Goal: Transaction & Acquisition: Purchase product/service

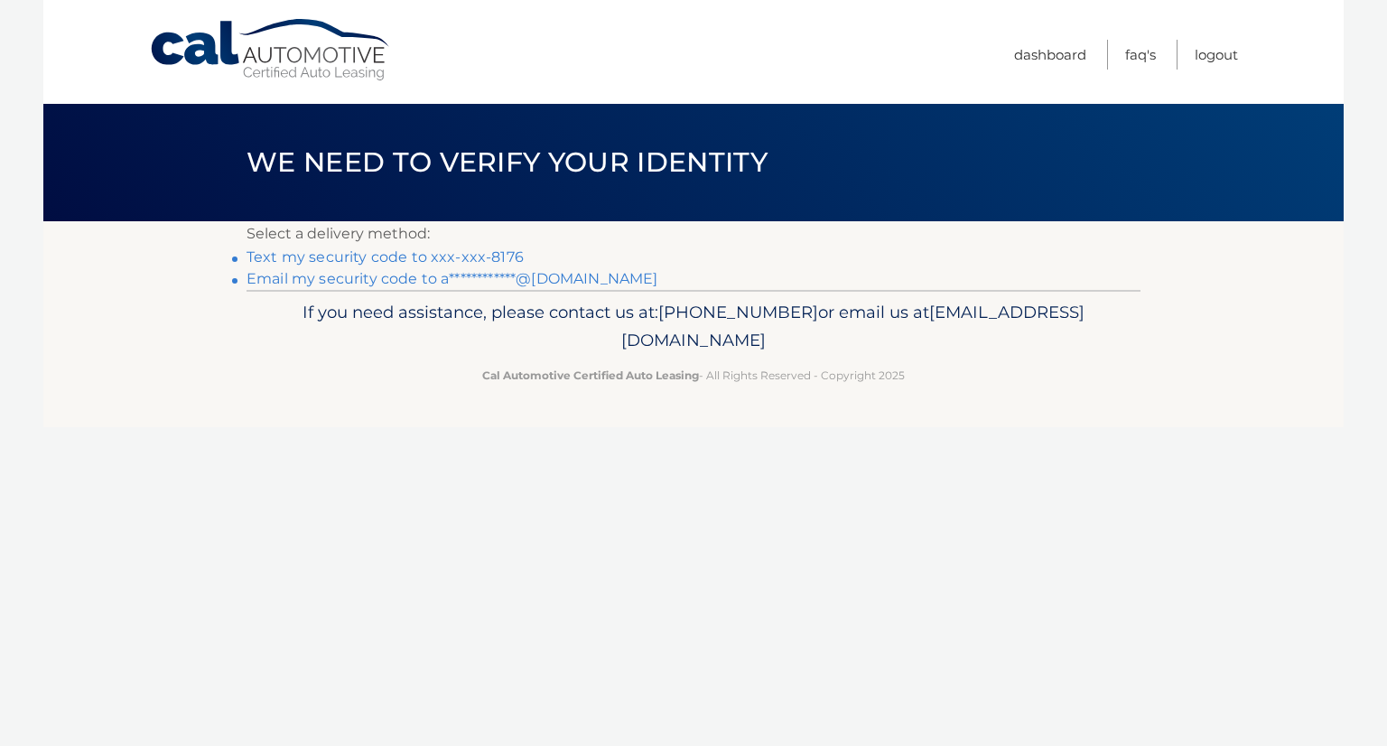
click at [256, 258] on link "Text my security code to xxx-xxx-8176" at bounding box center [385, 256] width 277 height 17
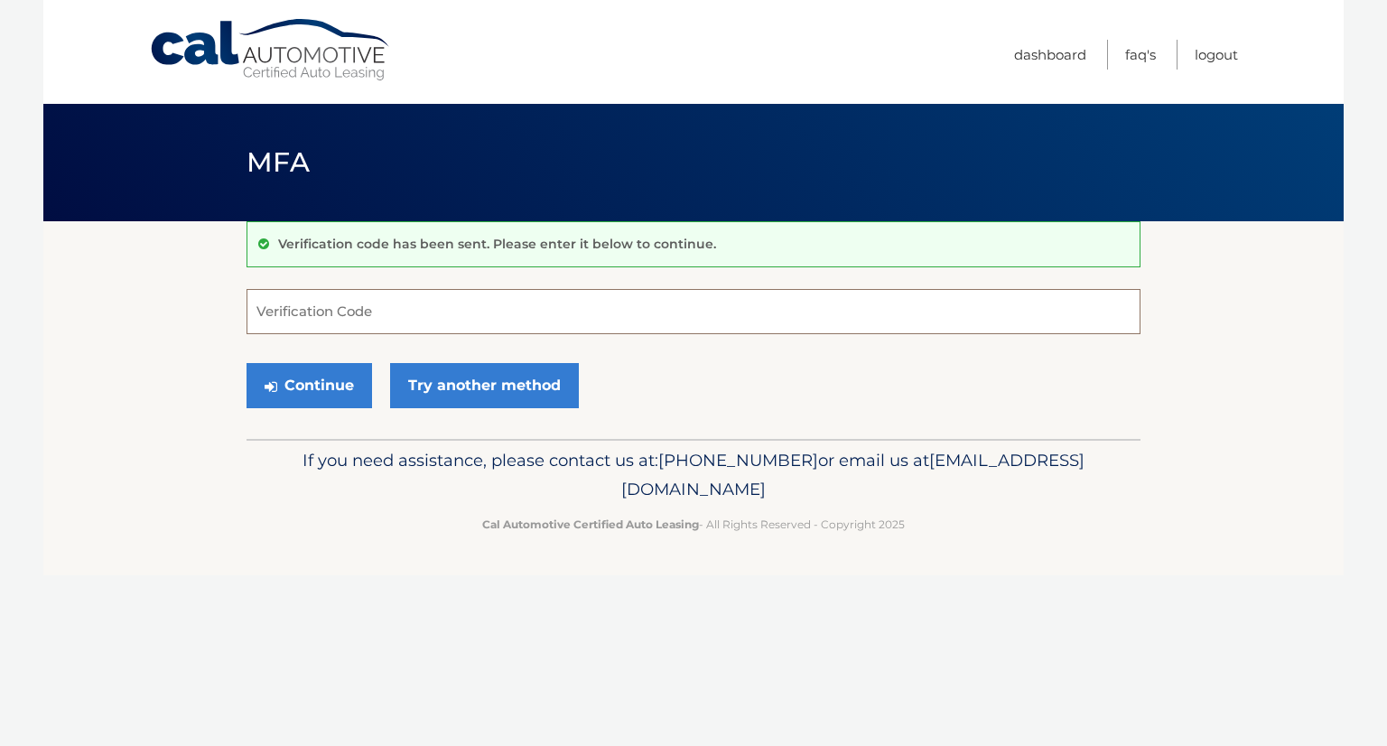
click at [411, 312] on input "Verification Code" at bounding box center [694, 311] width 894 height 45
type input "568369"
click at [332, 375] on button "Continue" at bounding box center [310, 385] width 126 height 45
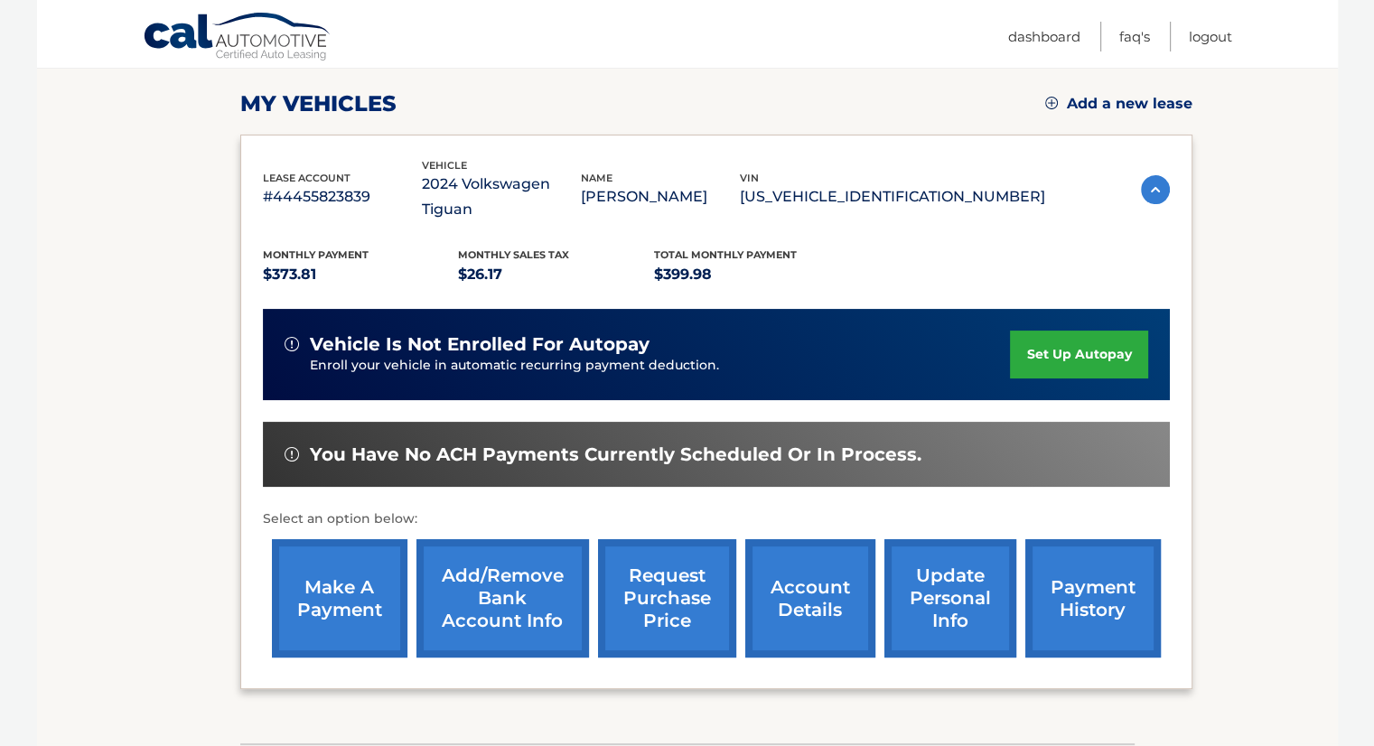
scroll to position [271, 0]
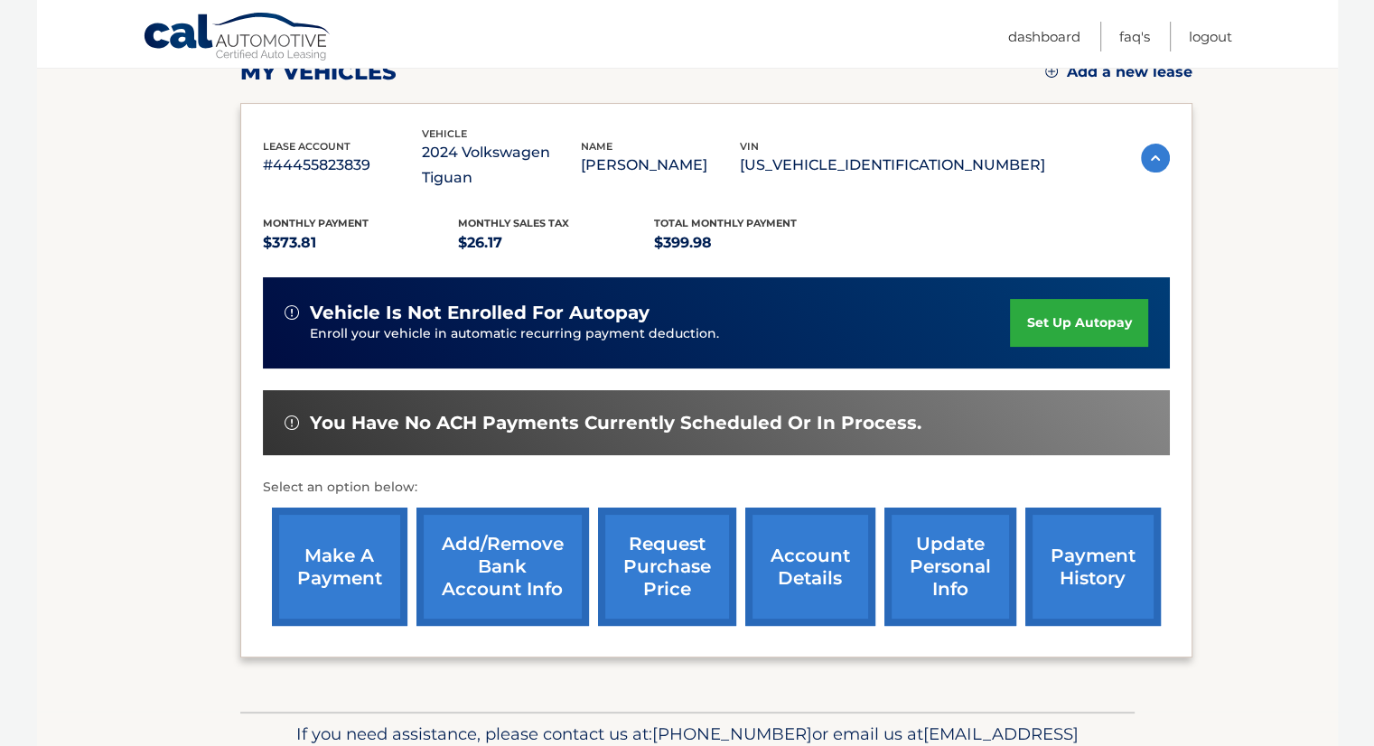
click at [331, 526] on link "make a payment" at bounding box center [339, 567] width 135 height 118
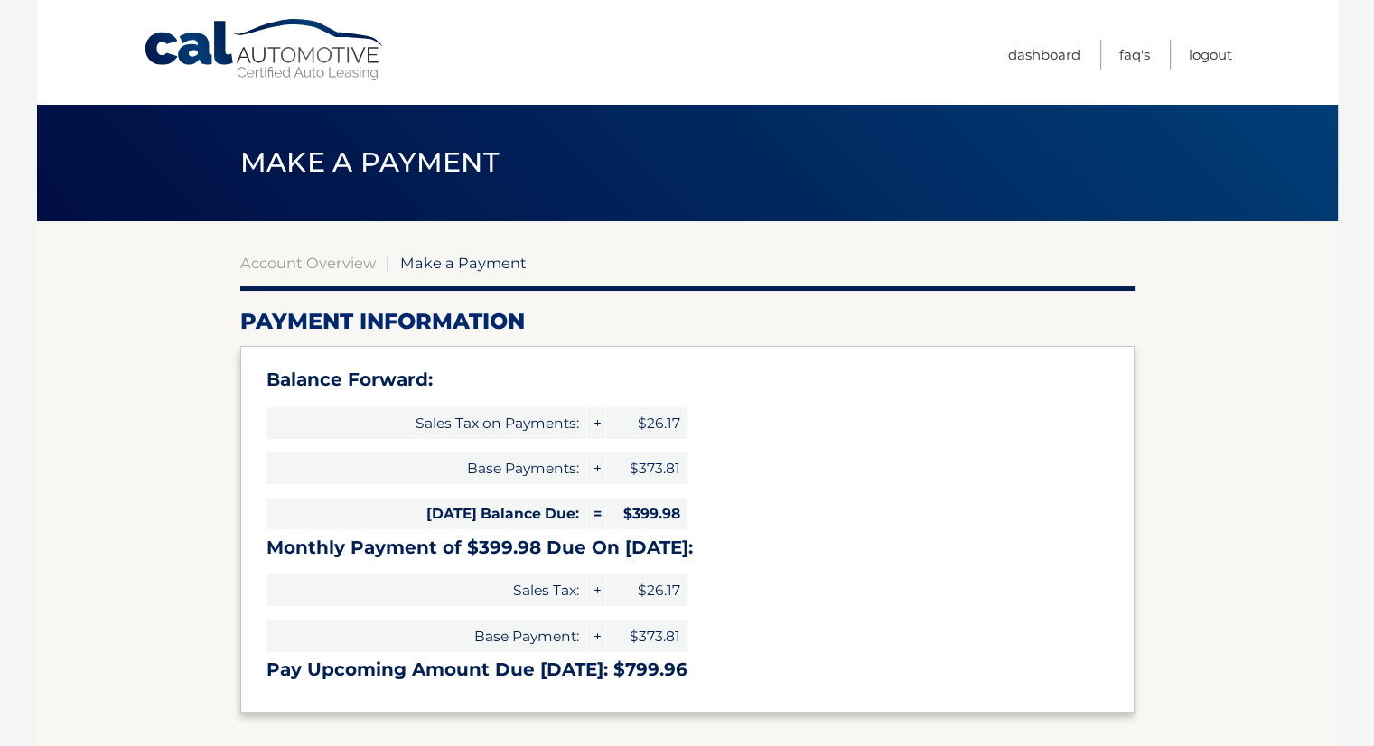
select select "YTM3YTQyZjUtY2Q5Zi00MmQ5LTg3NzctMGYzYWRiMmM3YTUw"
click at [296, 268] on link "Account Overview" at bounding box center [307, 263] width 135 height 18
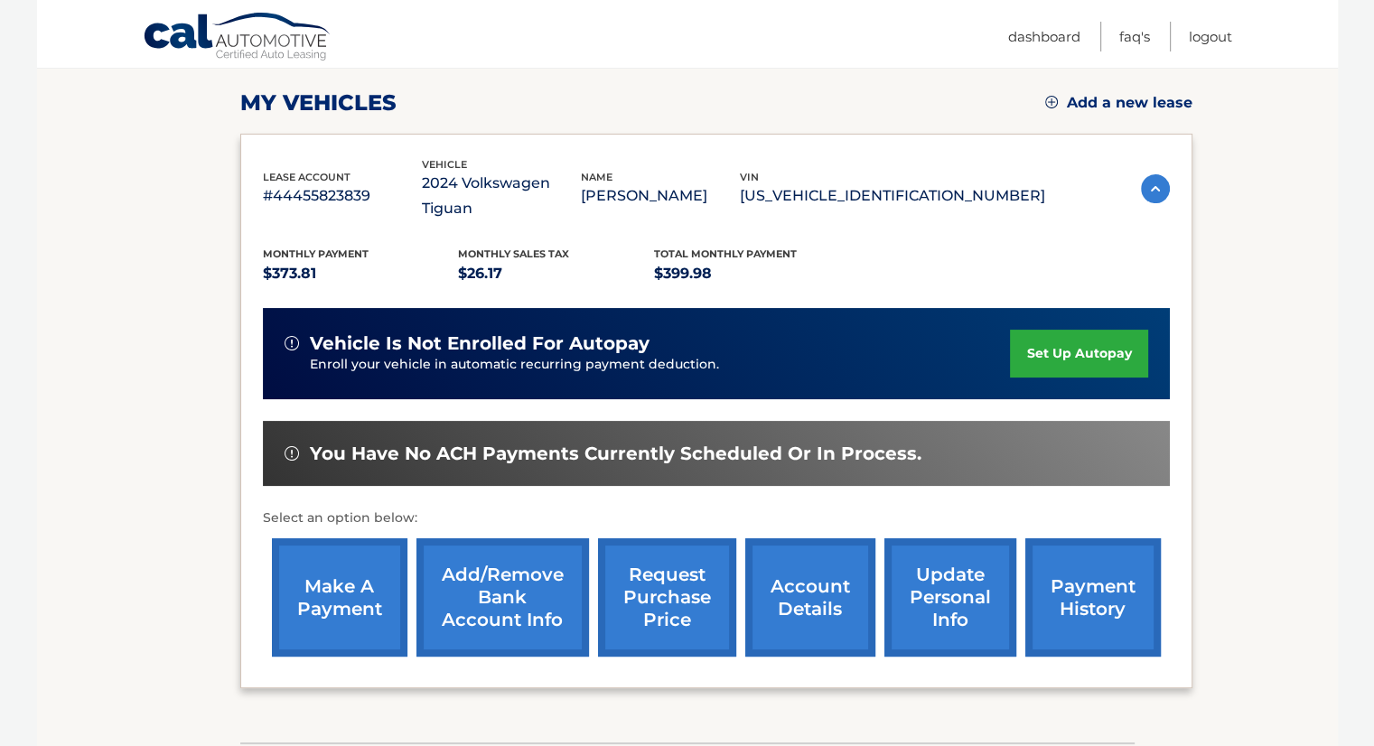
scroll to position [271, 0]
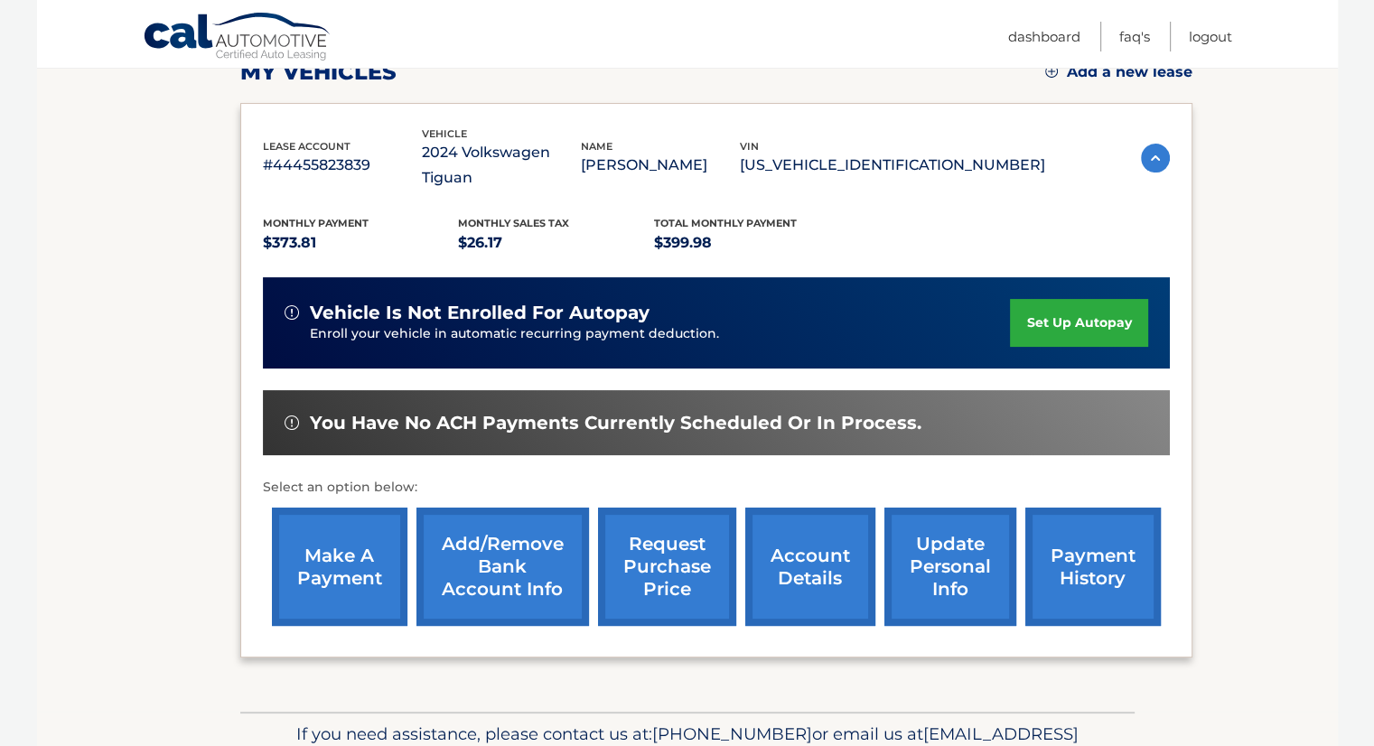
click at [827, 556] on link "account details" at bounding box center [810, 567] width 130 height 118
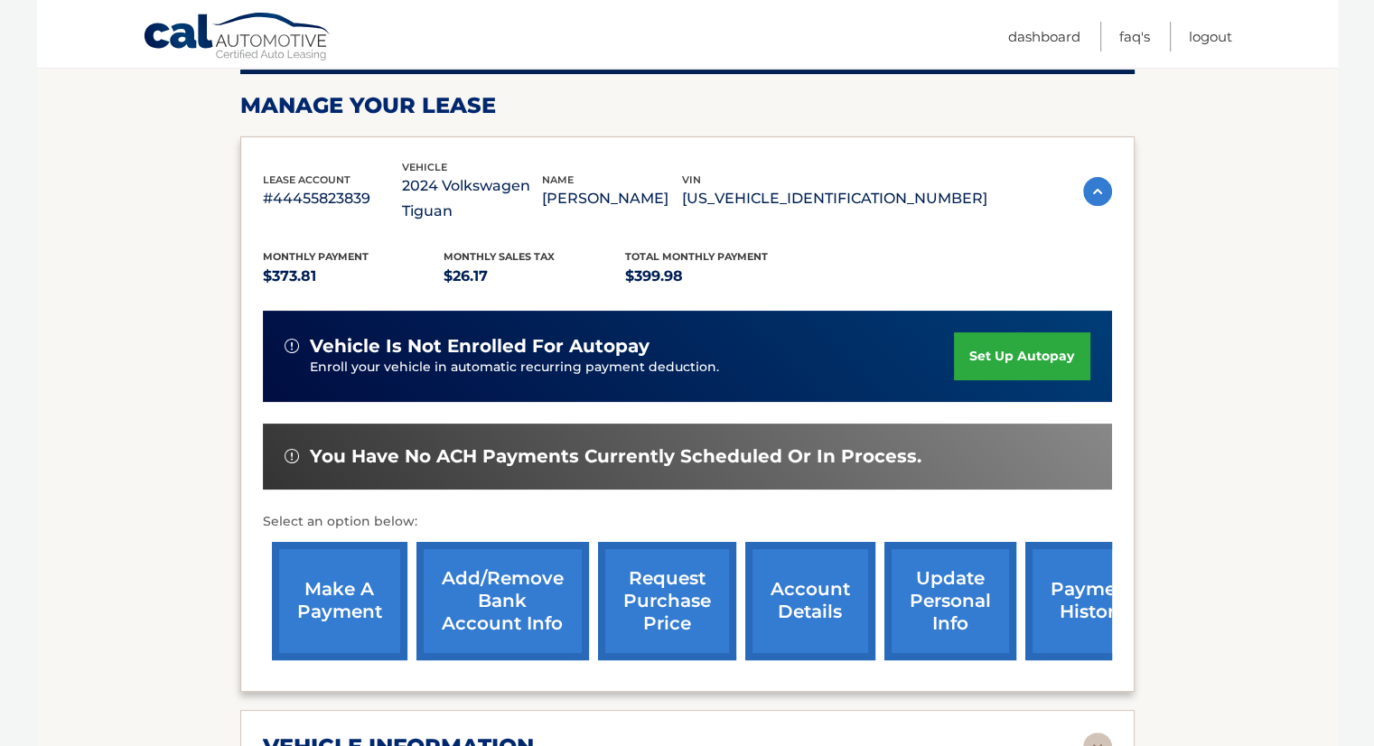
scroll to position [271, 0]
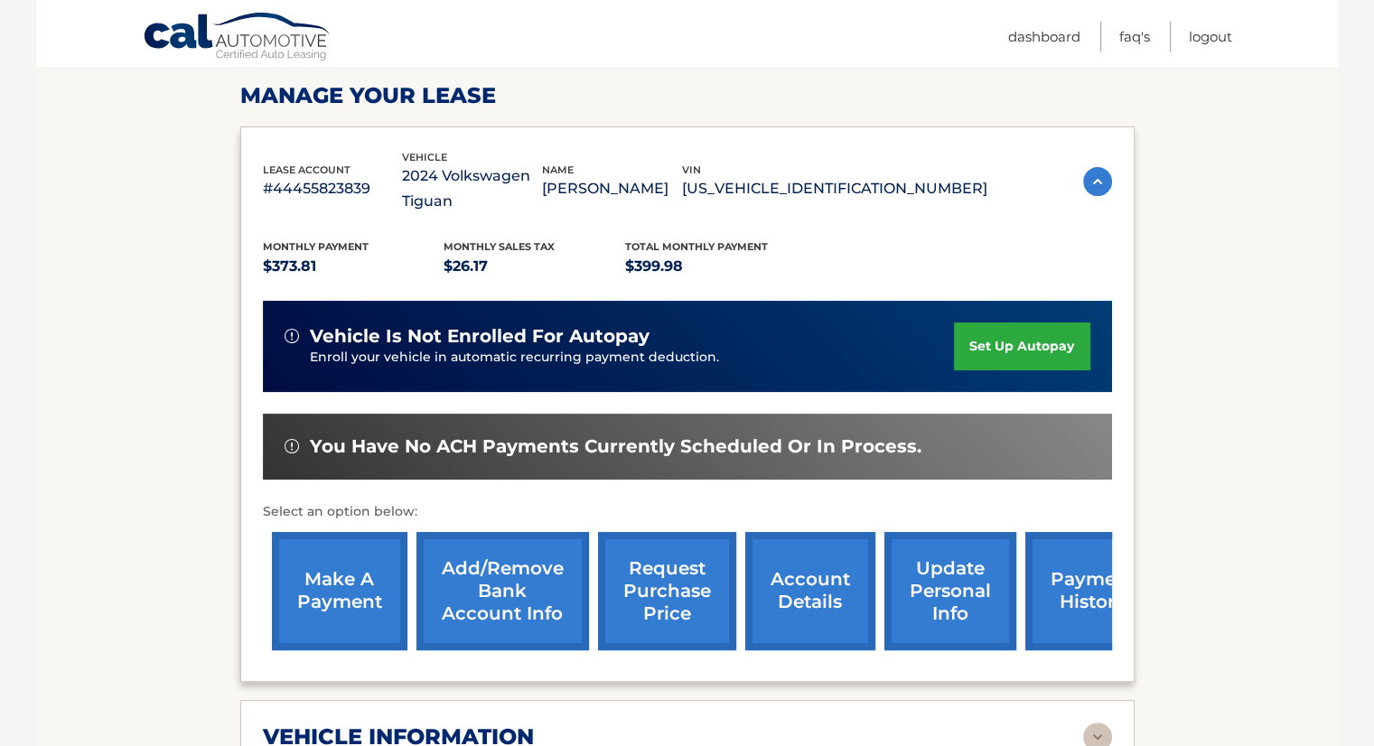
click at [1060, 586] on link "payment history" at bounding box center [1092, 591] width 135 height 118
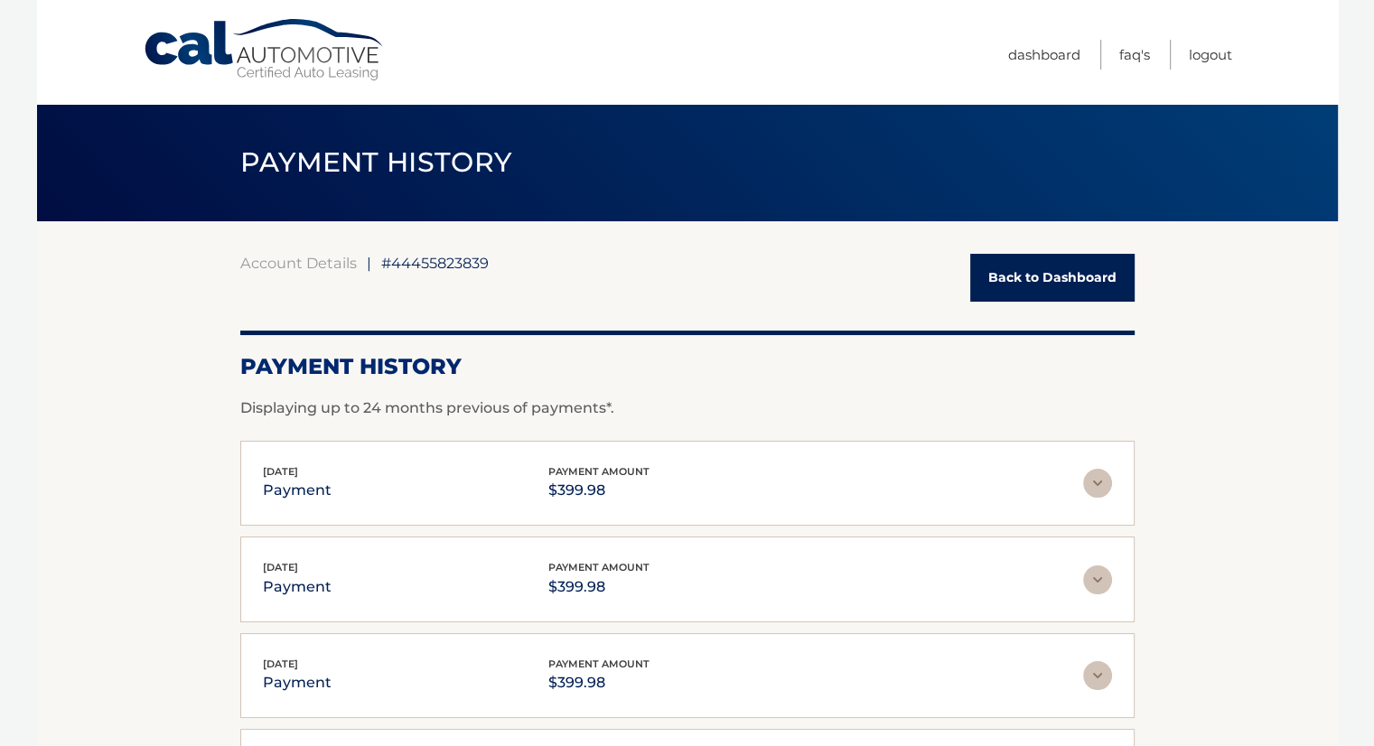
click at [1016, 285] on link "Back to Dashboard" at bounding box center [1052, 278] width 164 height 48
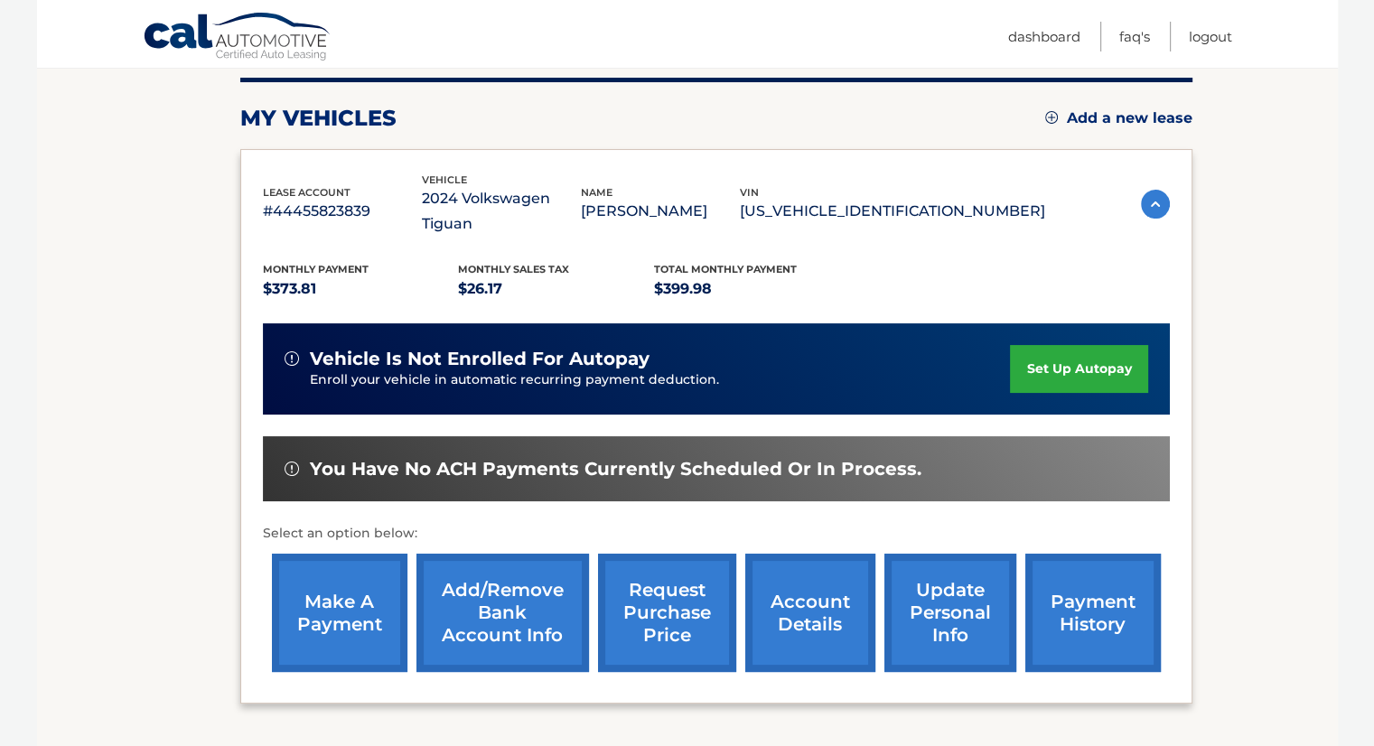
scroll to position [271, 0]
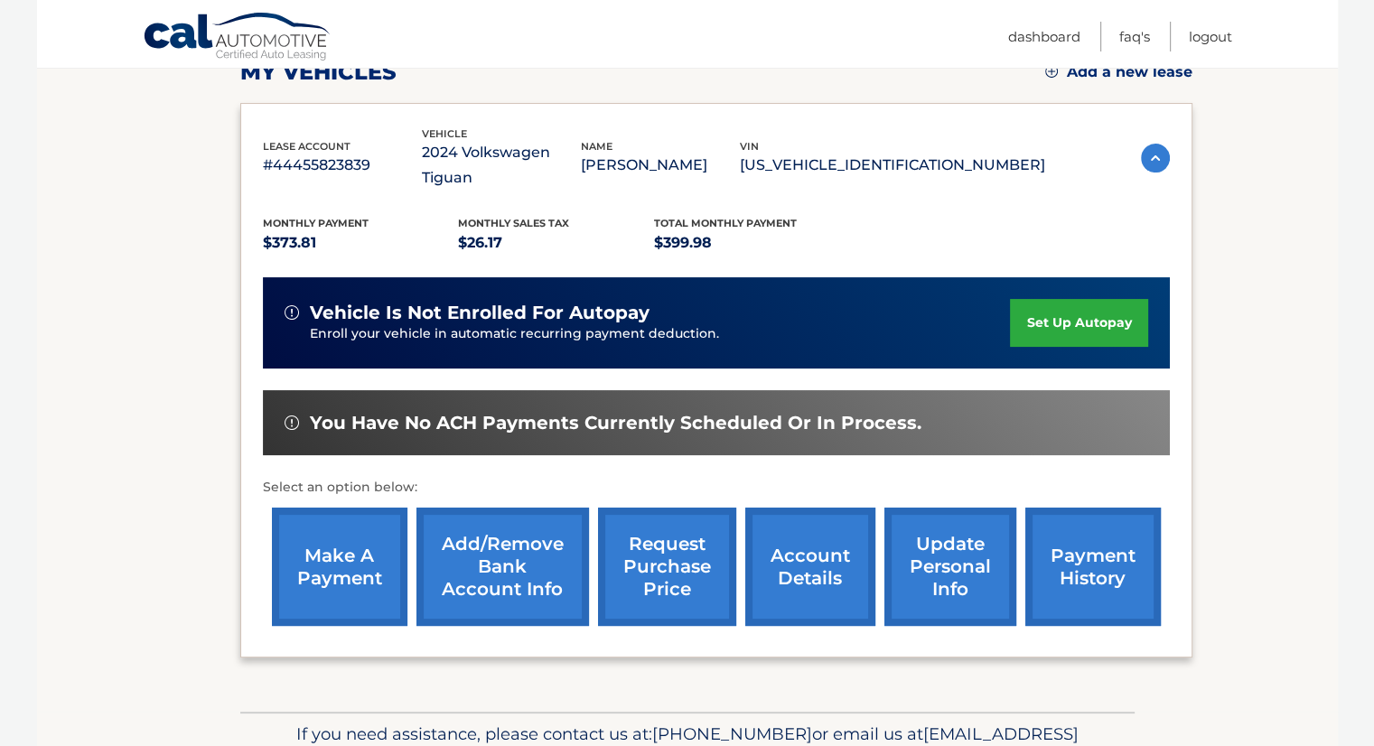
click at [340, 546] on link "make a payment" at bounding box center [339, 567] width 135 height 118
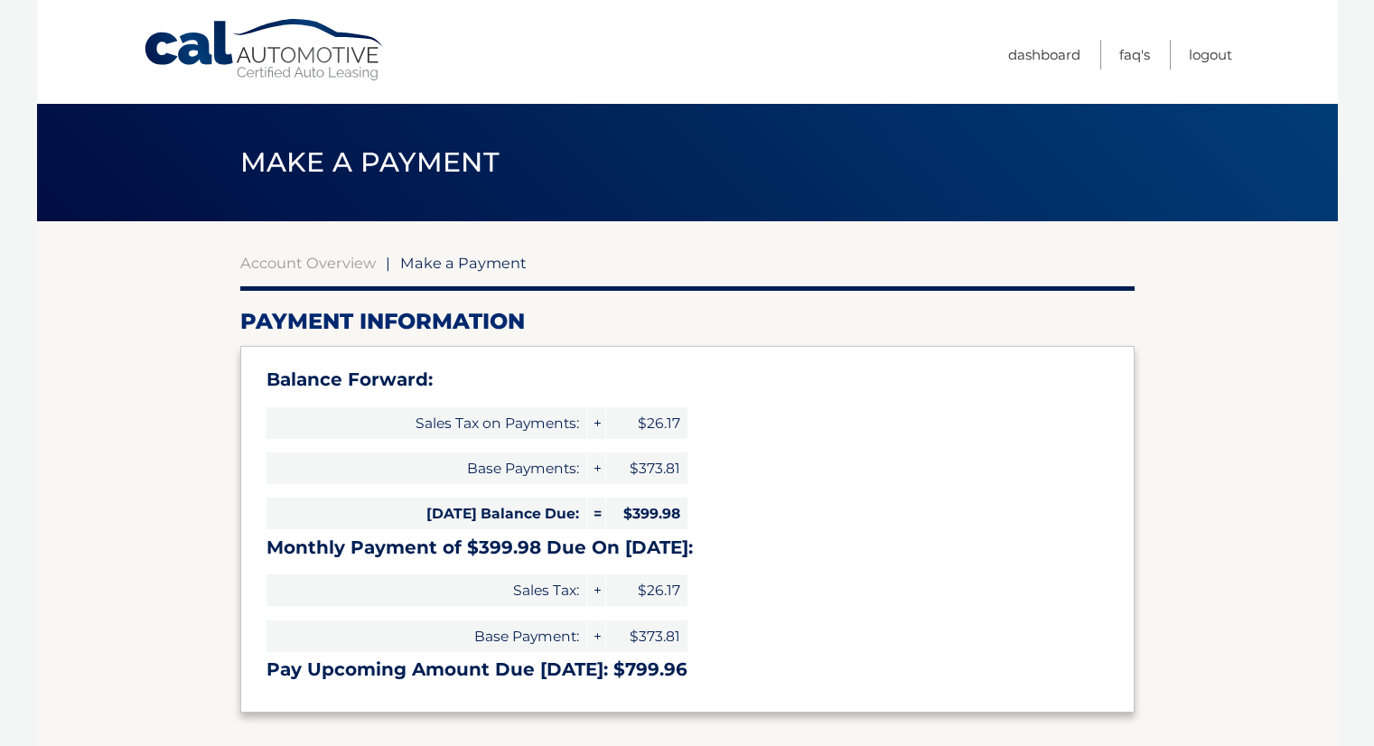
select select "YTM3YTQyZjUtY2Q5Zi00MmQ5LTg3NzctMGYzYWRiMmM3YTUw"
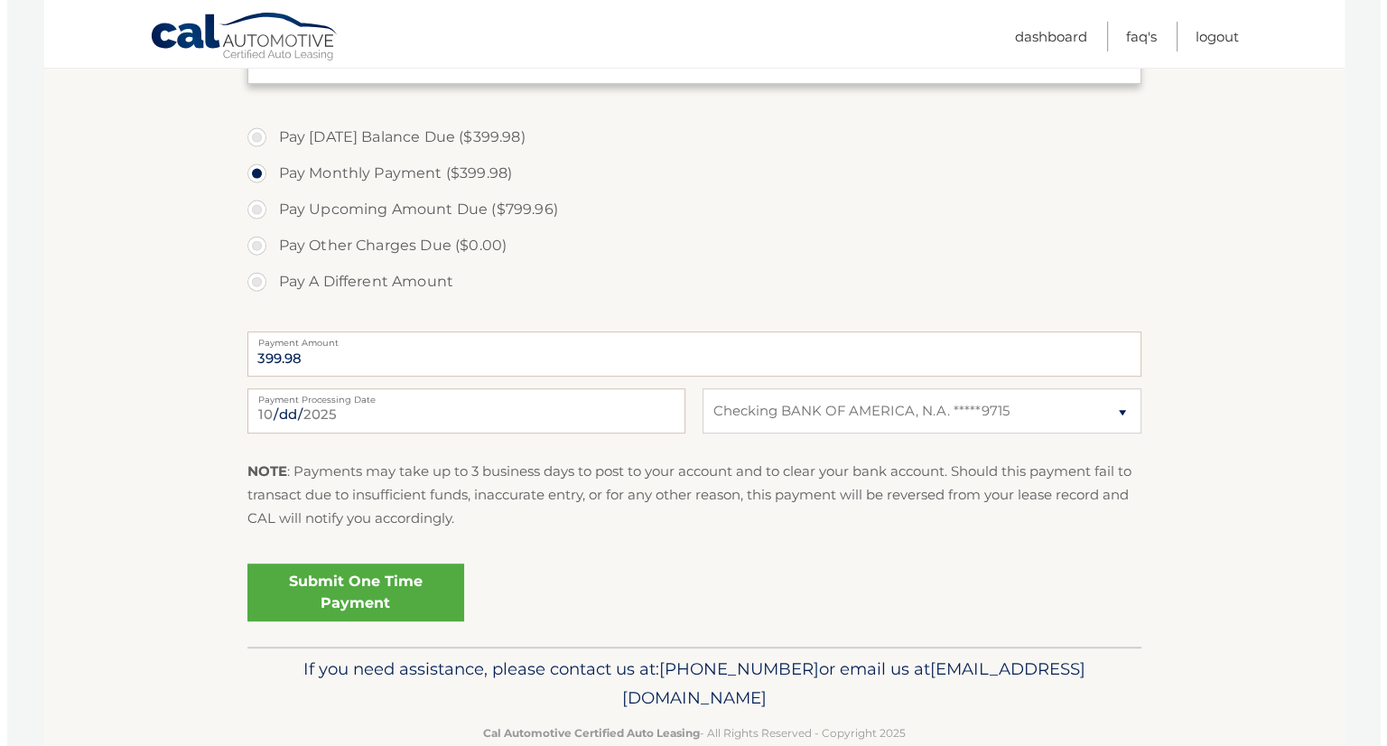
scroll to position [632, 0]
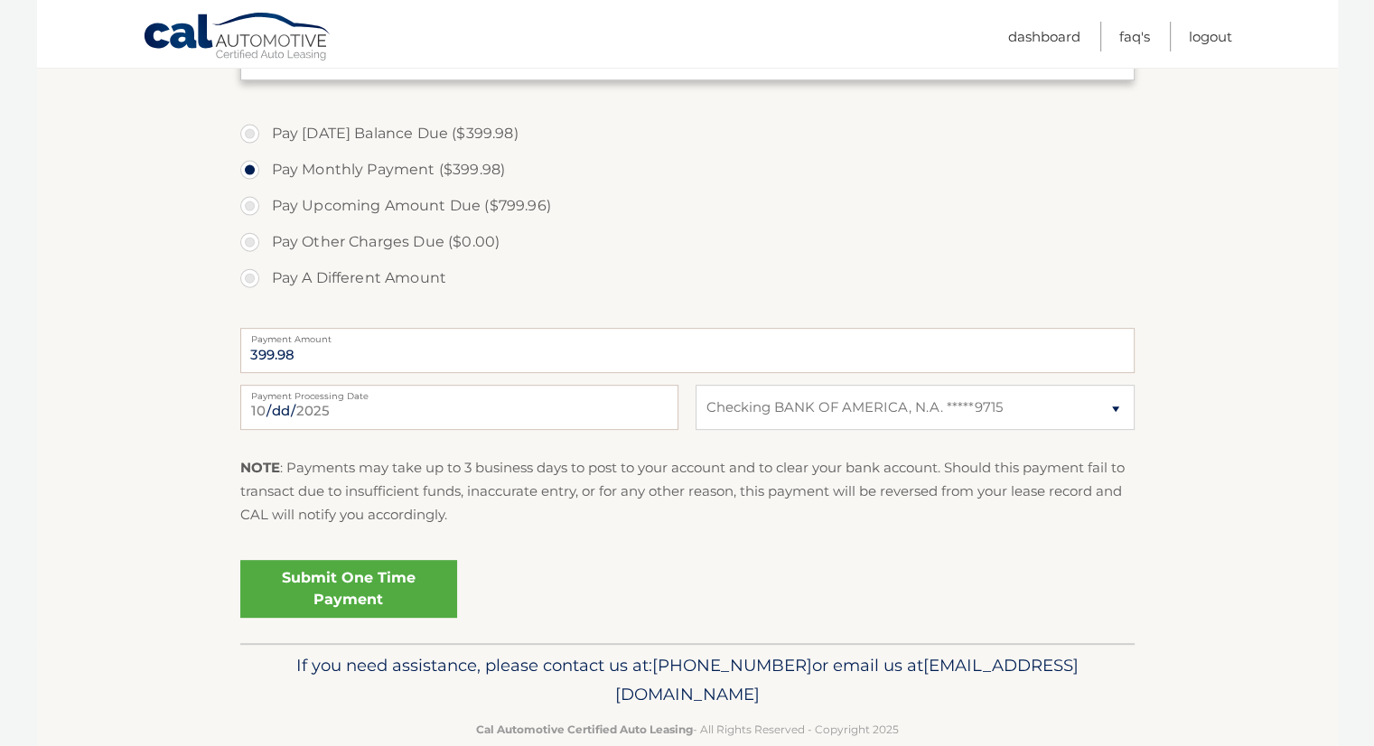
click at [305, 590] on link "Submit One Time Payment" at bounding box center [348, 589] width 217 height 58
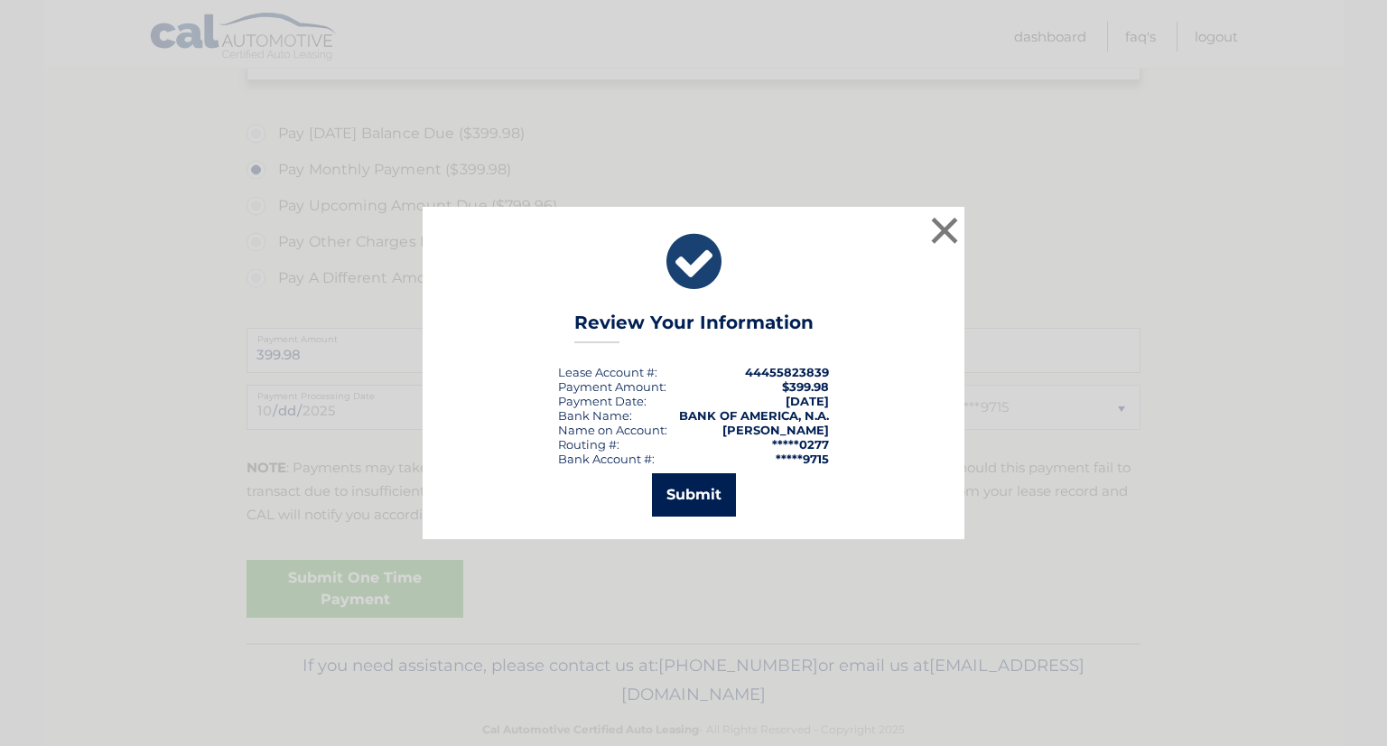
click at [672, 495] on button "Submit" at bounding box center [694, 494] width 84 height 43
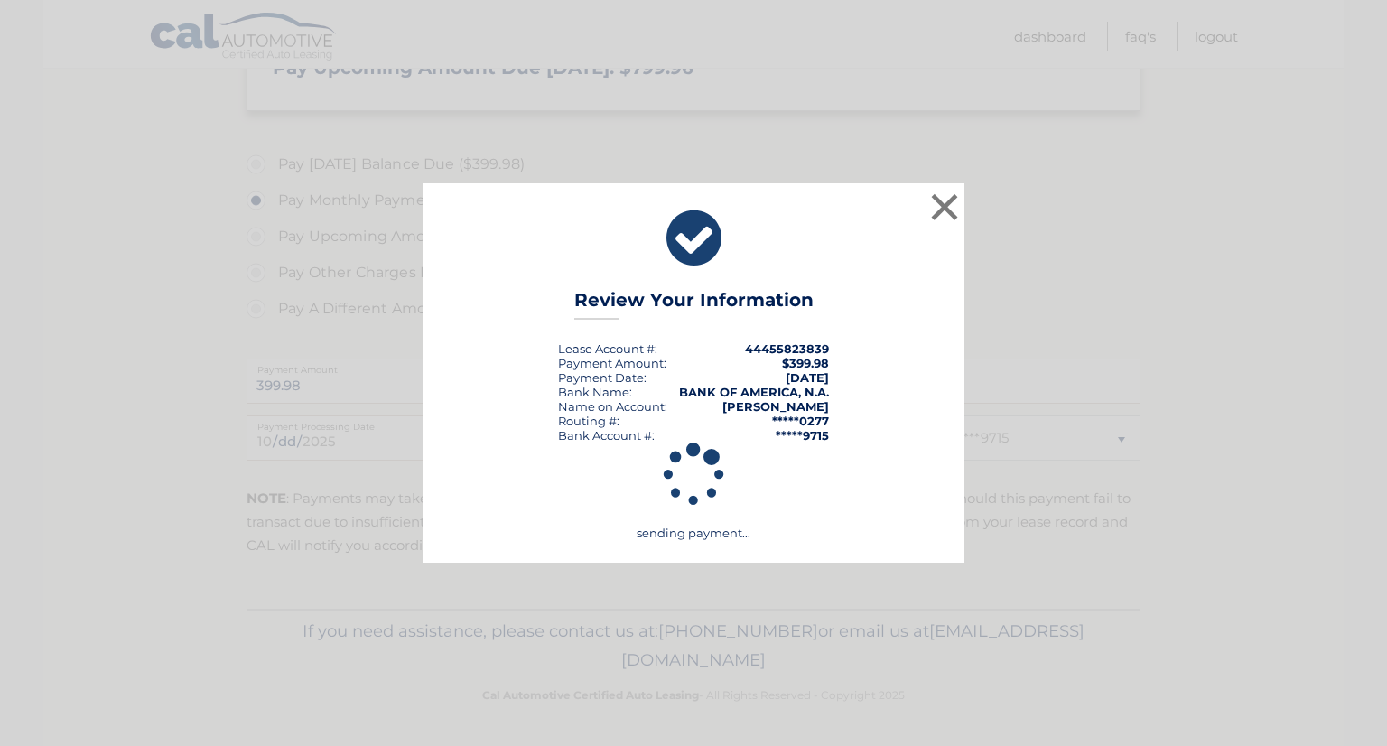
scroll to position [601, 0]
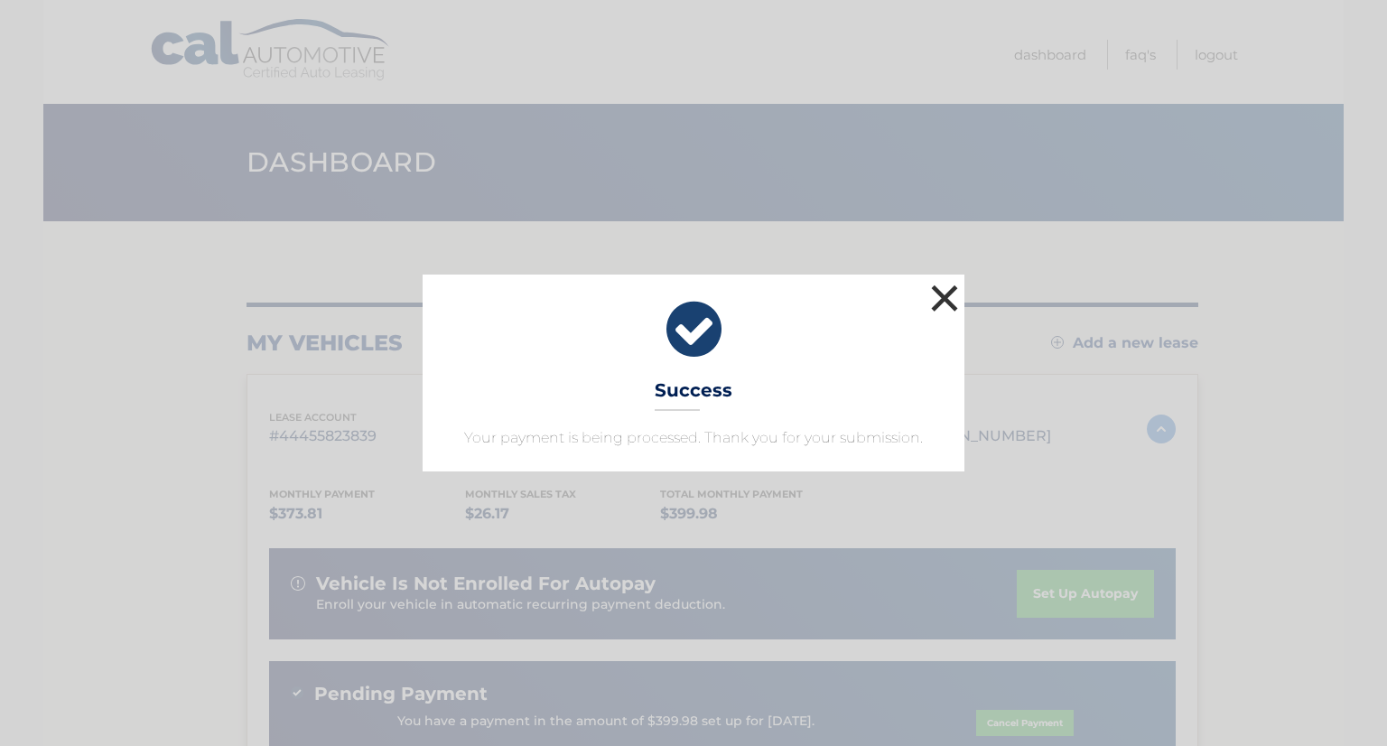
click at [953, 296] on button "×" at bounding box center [945, 298] width 36 height 36
